Goal: Communication & Community: Answer question/provide support

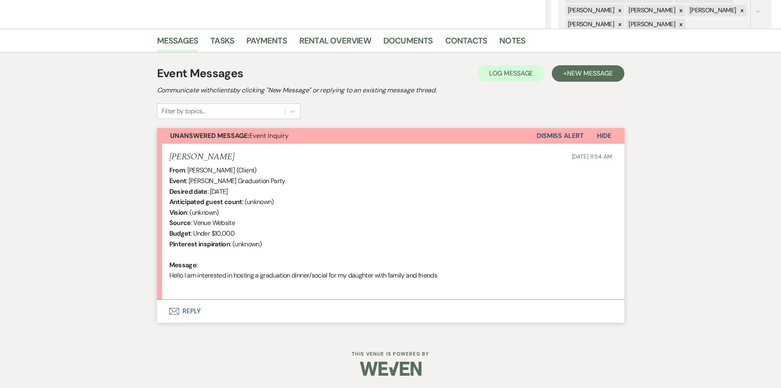
click at [189, 309] on button "Envelope Reply" at bounding box center [390, 310] width 467 height 23
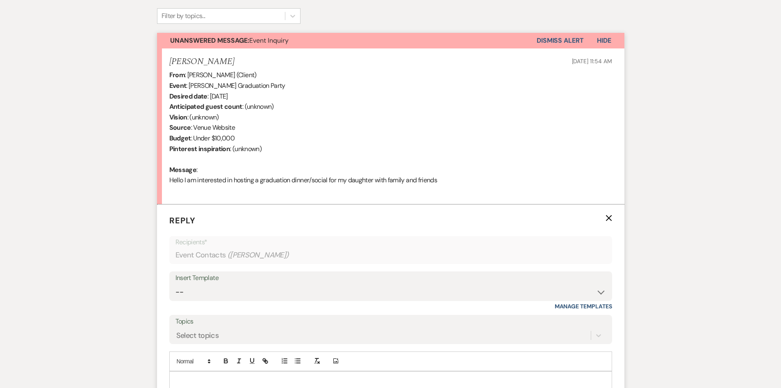
scroll to position [300, 0]
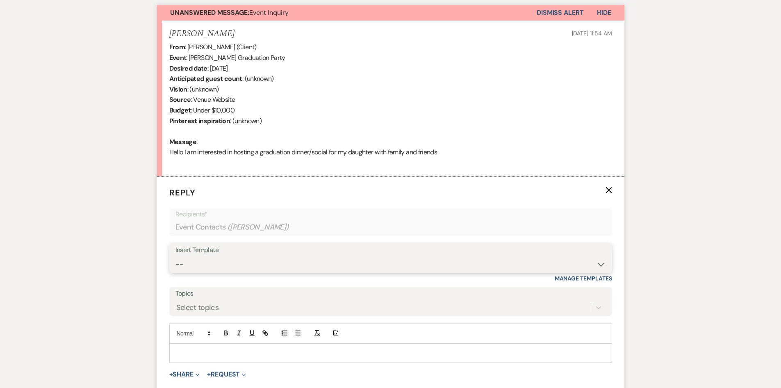
click at [599, 262] on select "-- Initial Inquiry Auto Response - Weddings Contract - Corporate & Private Even…" at bounding box center [391, 264] width 431 height 16
select select "1148"
click at [176, 256] on select "-- Initial Inquiry Auto Response - Weddings Contract - Corporate & Private Even…" at bounding box center [391, 264] width 431 height 16
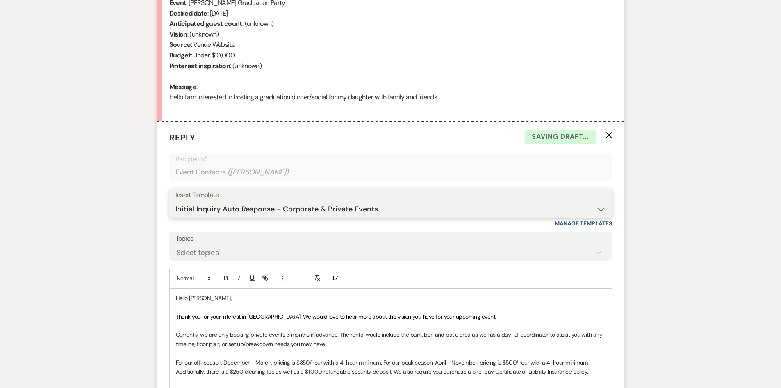
scroll to position [505, 0]
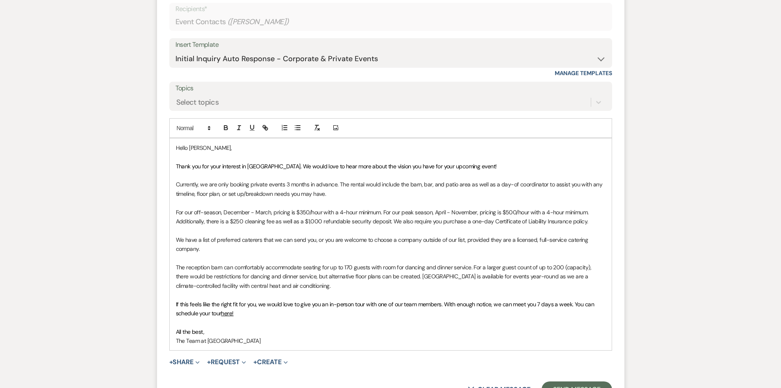
click at [340, 182] on p "Currently, we are only booking private events 3 months in advance. The rental w…" at bounding box center [391, 189] width 430 height 18
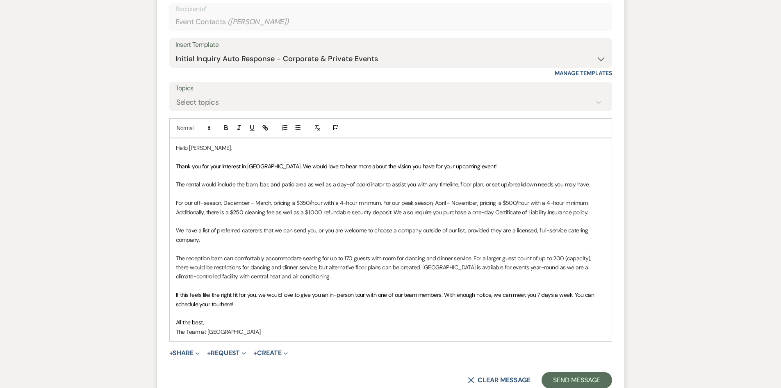
click at [590, 203] on p "For our off-season, December - March, pricing is $350/hour with a 4-hour minimu…" at bounding box center [391, 207] width 430 height 18
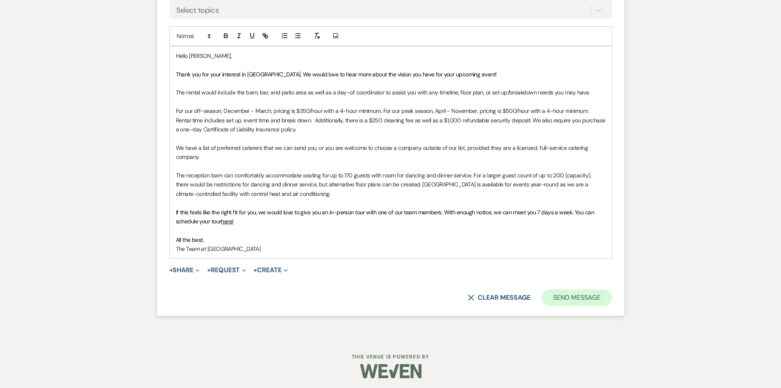
scroll to position [600, 0]
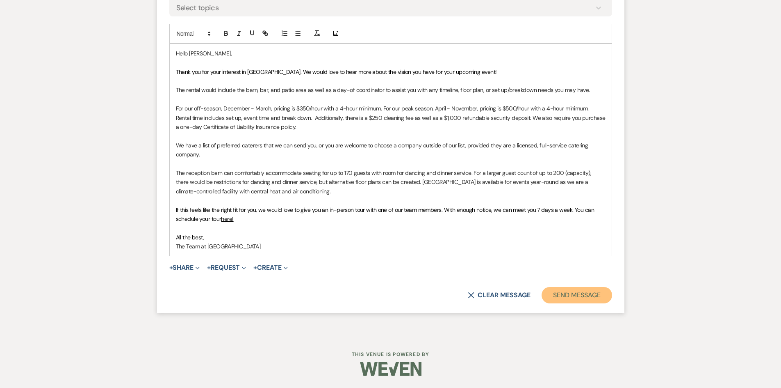
click at [574, 296] on button "Send Message" at bounding box center [577, 295] width 70 height 16
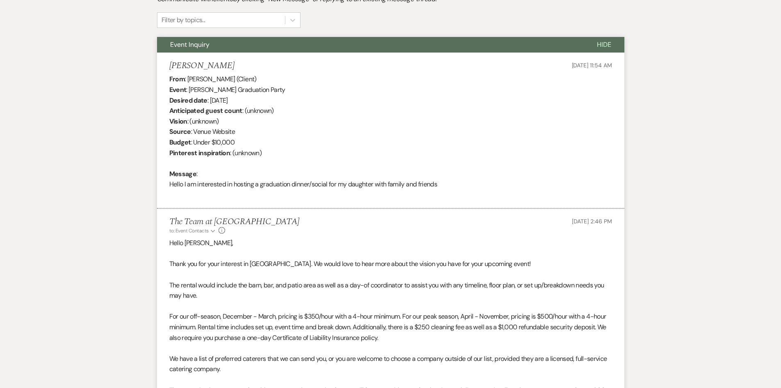
scroll to position [0, 0]
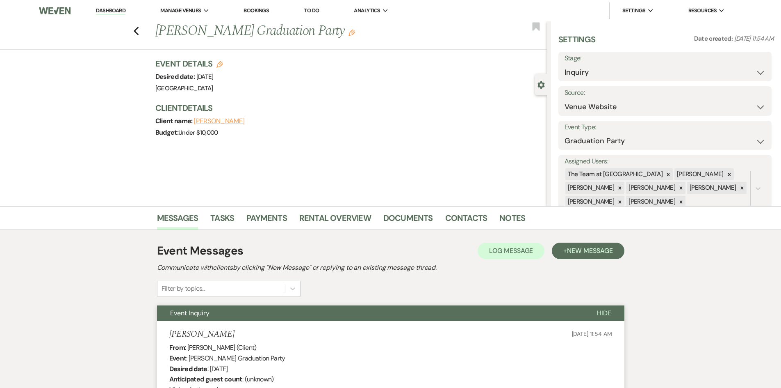
click at [112, 10] on link "Dashboard" at bounding box center [111, 11] width 30 height 8
